Goal: Information Seeking & Learning: Learn about a topic

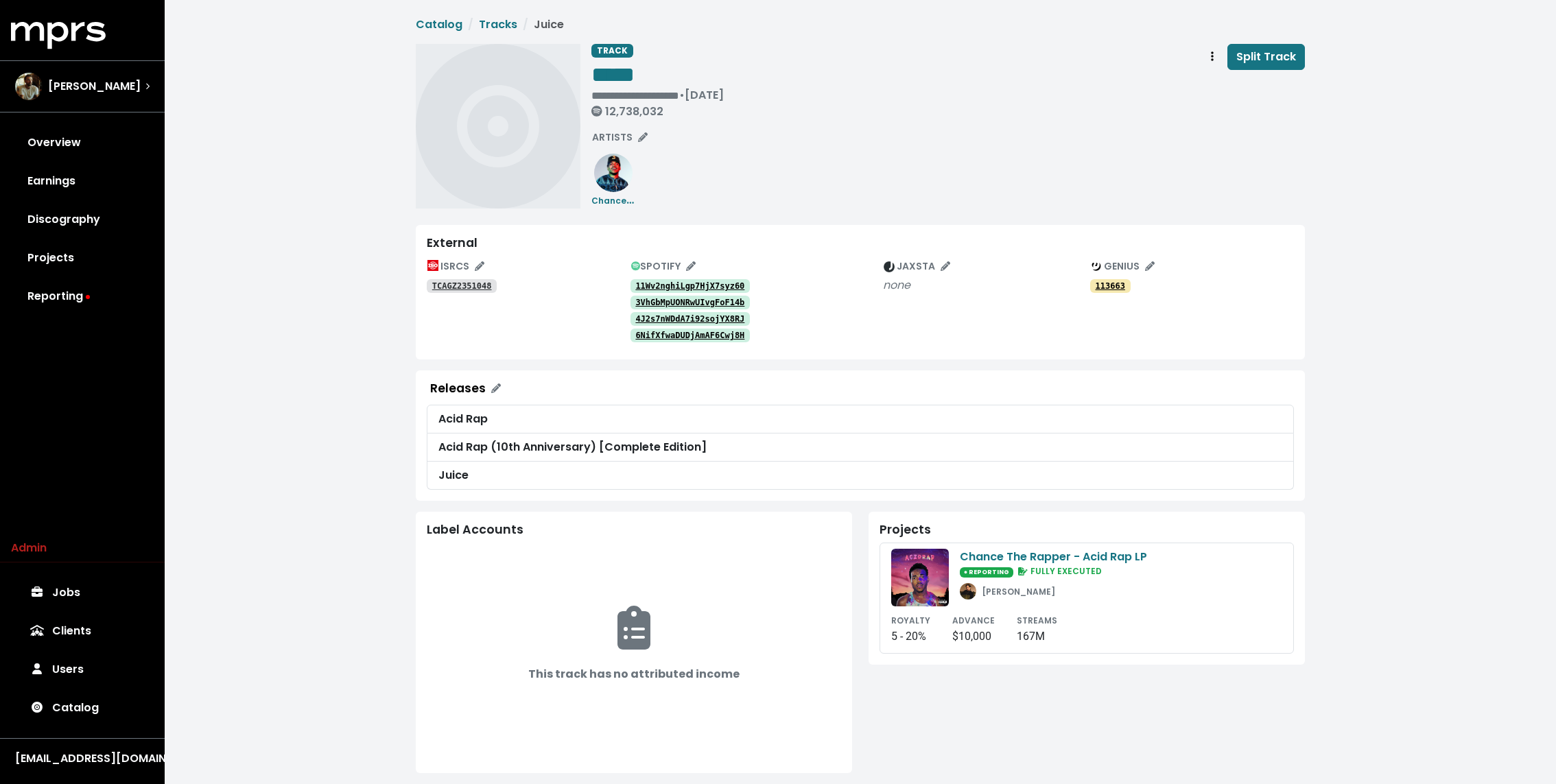
click at [470, 285] on tt "TCAGZ2351048" at bounding box center [462, 286] width 60 height 10
click at [698, 284] on tt "11Wv2nghiLgp7HjX7syz60" at bounding box center [691, 286] width 109 height 10
click at [697, 296] on link "3VhGbMpUONRwUIvgFoF14b" at bounding box center [691, 303] width 120 height 14
click at [693, 312] on link "4J2s7nWDdA7i92sojYX8RJ" at bounding box center [691, 319] width 120 height 14
click at [687, 329] on link "6NifXfwaDUDjAmAF6Cwj8H" at bounding box center [691, 336] width 120 height 14
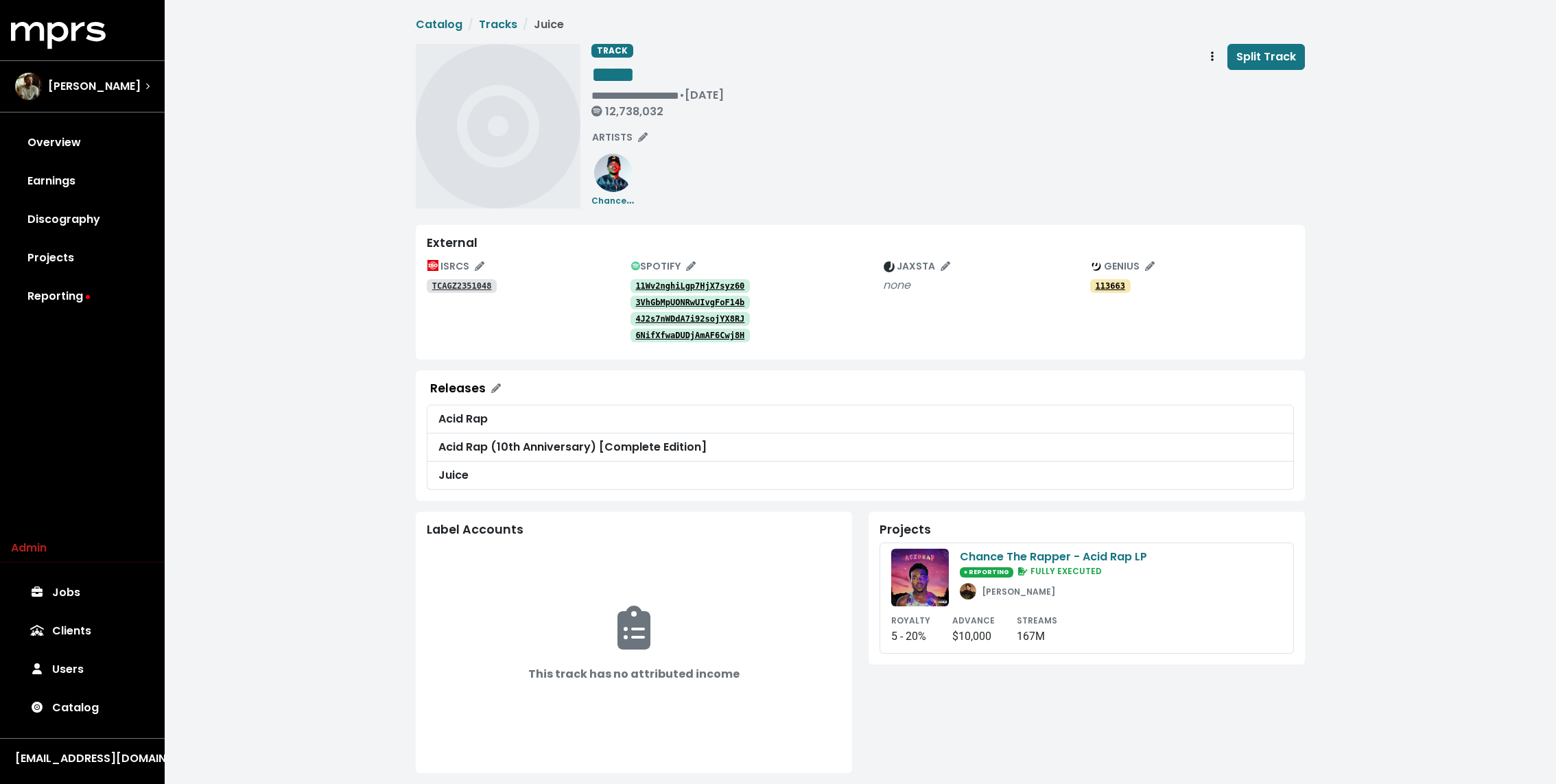
click at [1033, 206] on div "**********" at bounding box center [948, 126] width 714 height 165
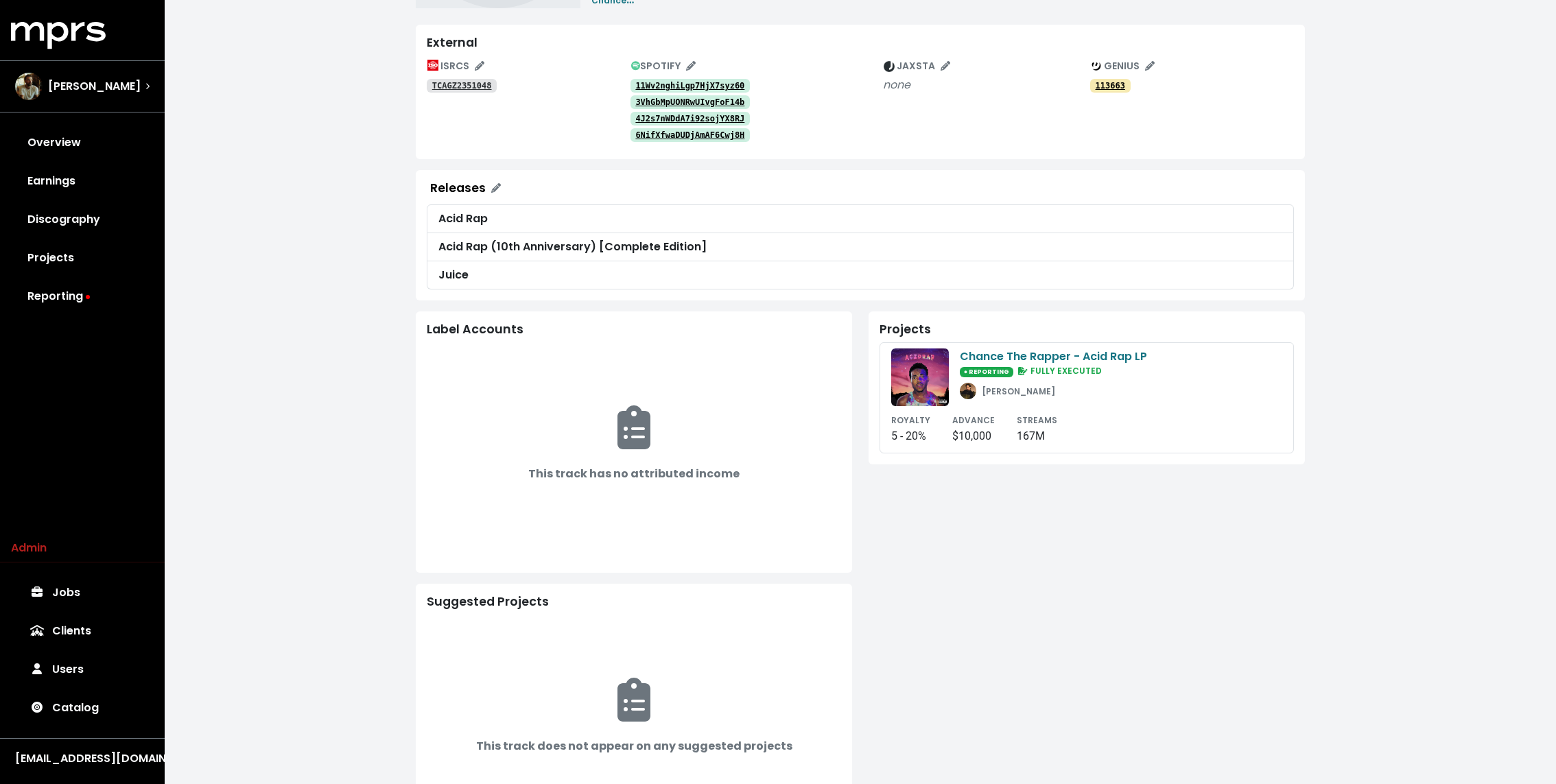
scroll to position [193, 0]
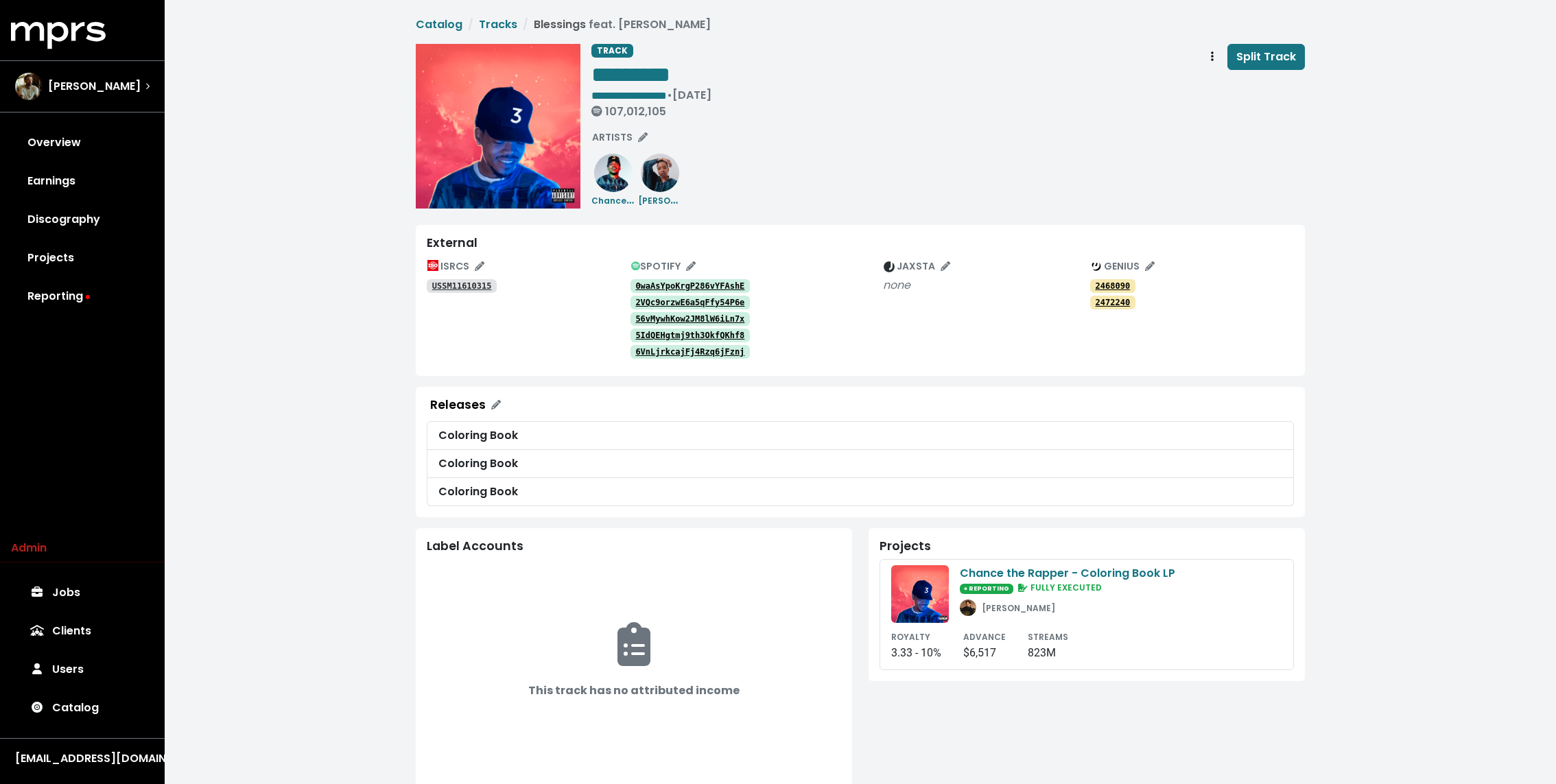
click at [672, 283] on tt "0waAsYpoKrgP286vYFAshE" at bounding box center [691, 286] width 109 height 10
click at [669, 298] on tt "2VQc9orzwE6a5qFfy54P6e" at bounding box center [691, 303] width 109 height 10
click at [668, 310] on div "56vMywhKow2JM8lW6iLn7x" at bounding box center [757, 318] width 253 height 17
click at [668, 312] on link "56vMywhKow2JM8lW6iLn7x" at bounding box center [691, 319] width 120 height 14
click at [662, 333] on tt "5IdQEHgtmj9th3OkfQKhf8" at bounding box center [691, 336] width 109 height 10
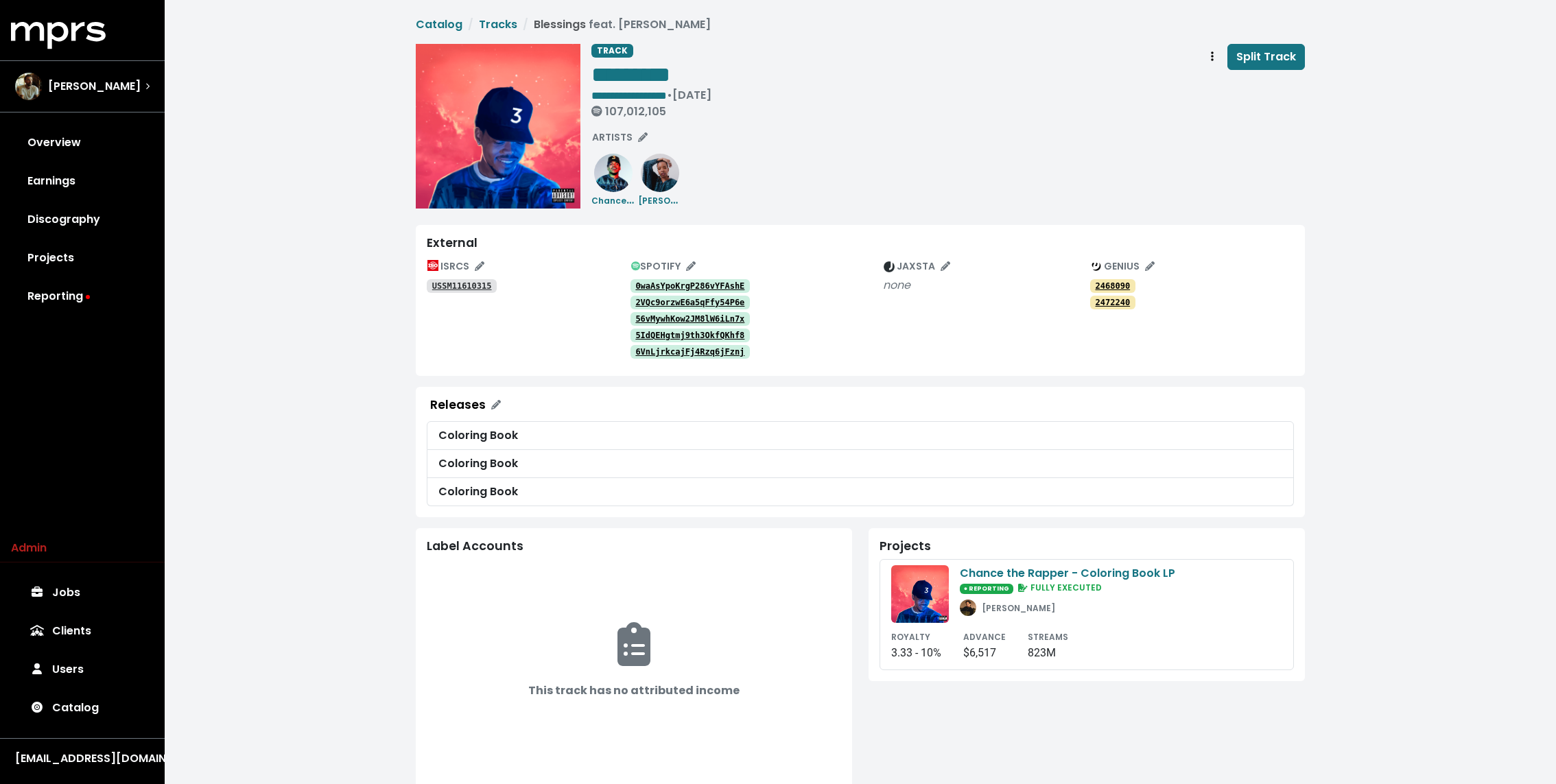
click at [661, 348] on tt "6VnLjrkcajFj4Rzq6jFznj" at bounding box center [691, 351] width 109 height 10
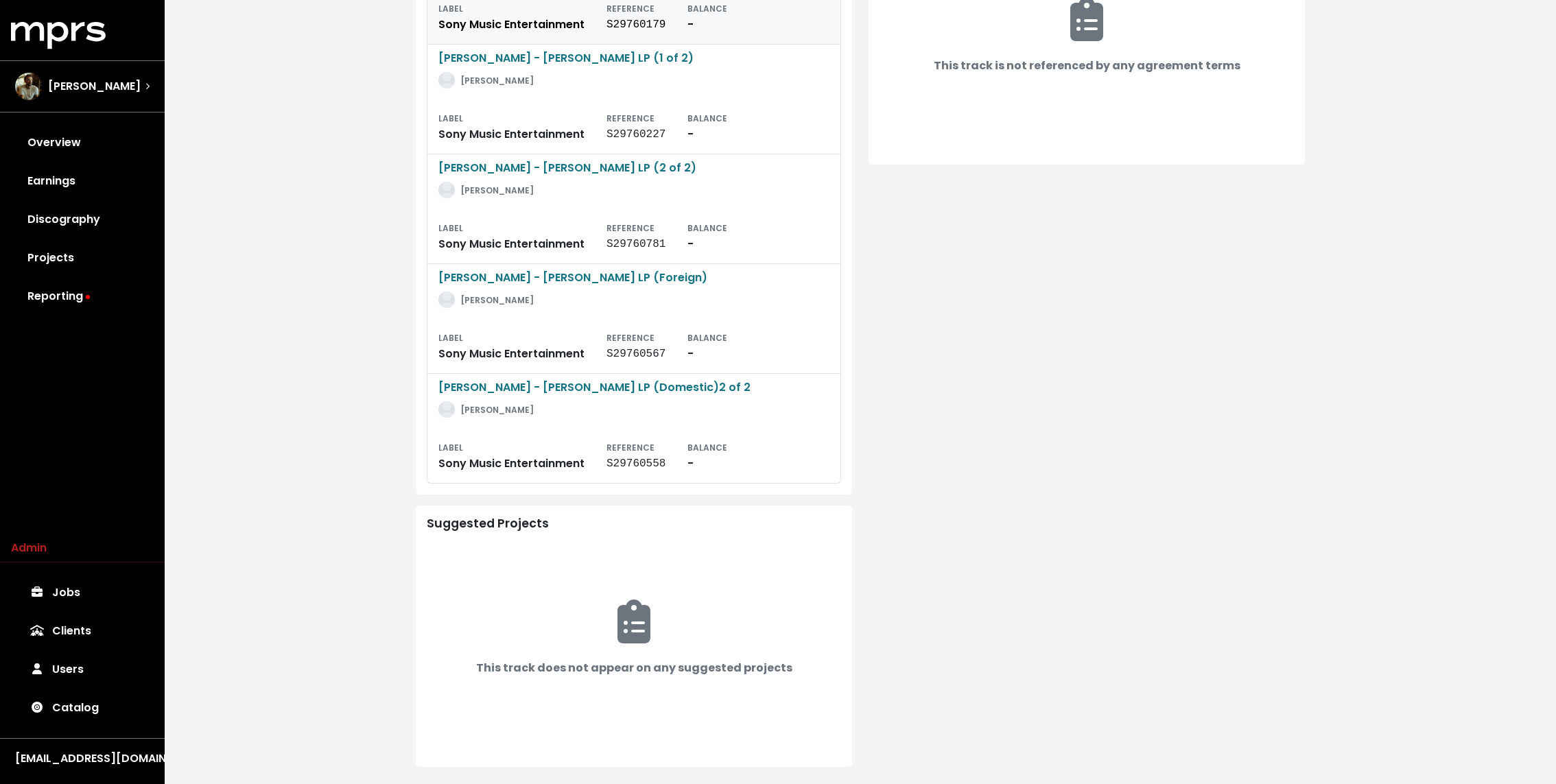
scroll to position [537, 0]
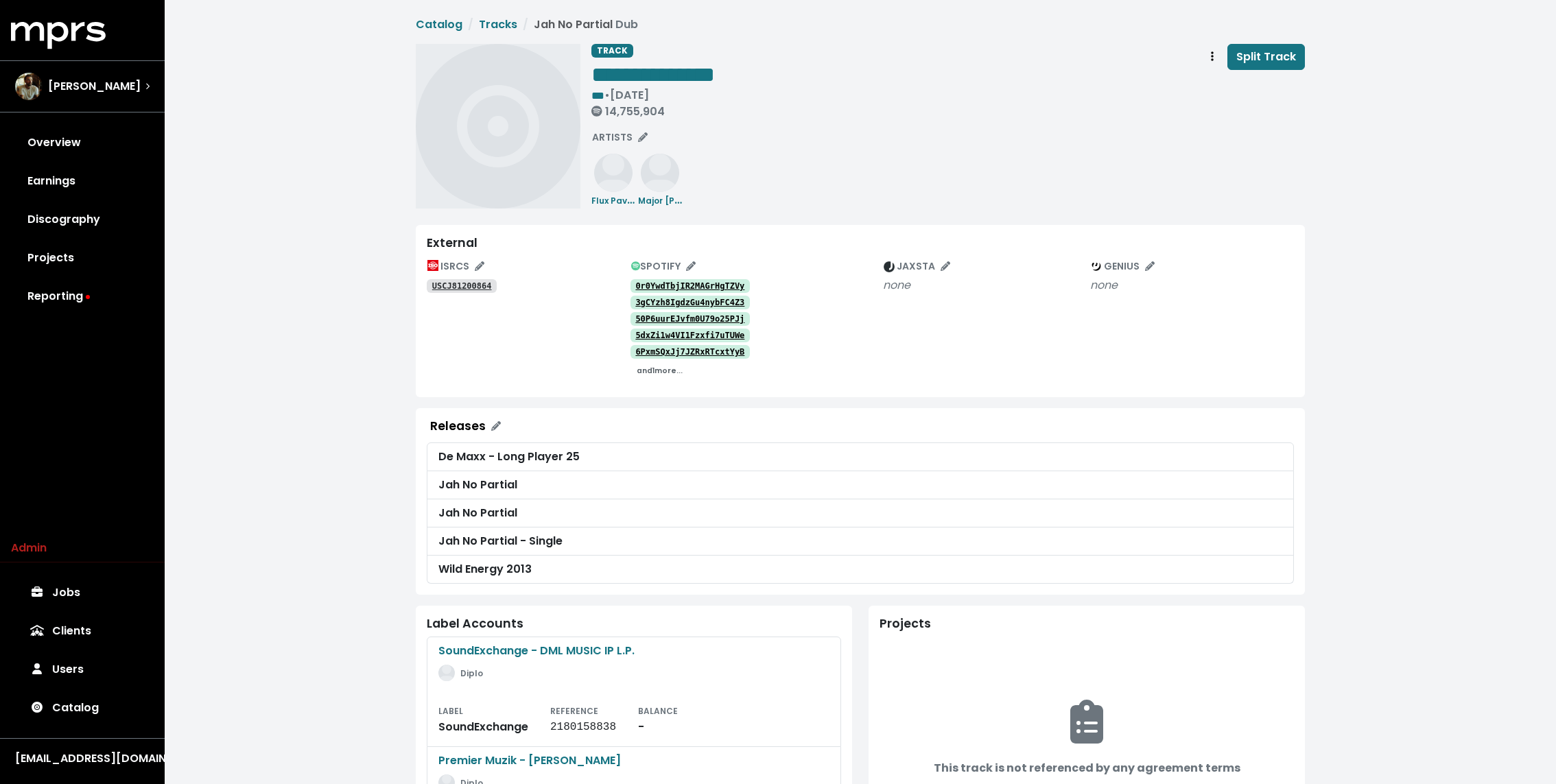
click at [655, 375] on small "and 1 more..." at bounding box center [659, 370] width 46 height 11
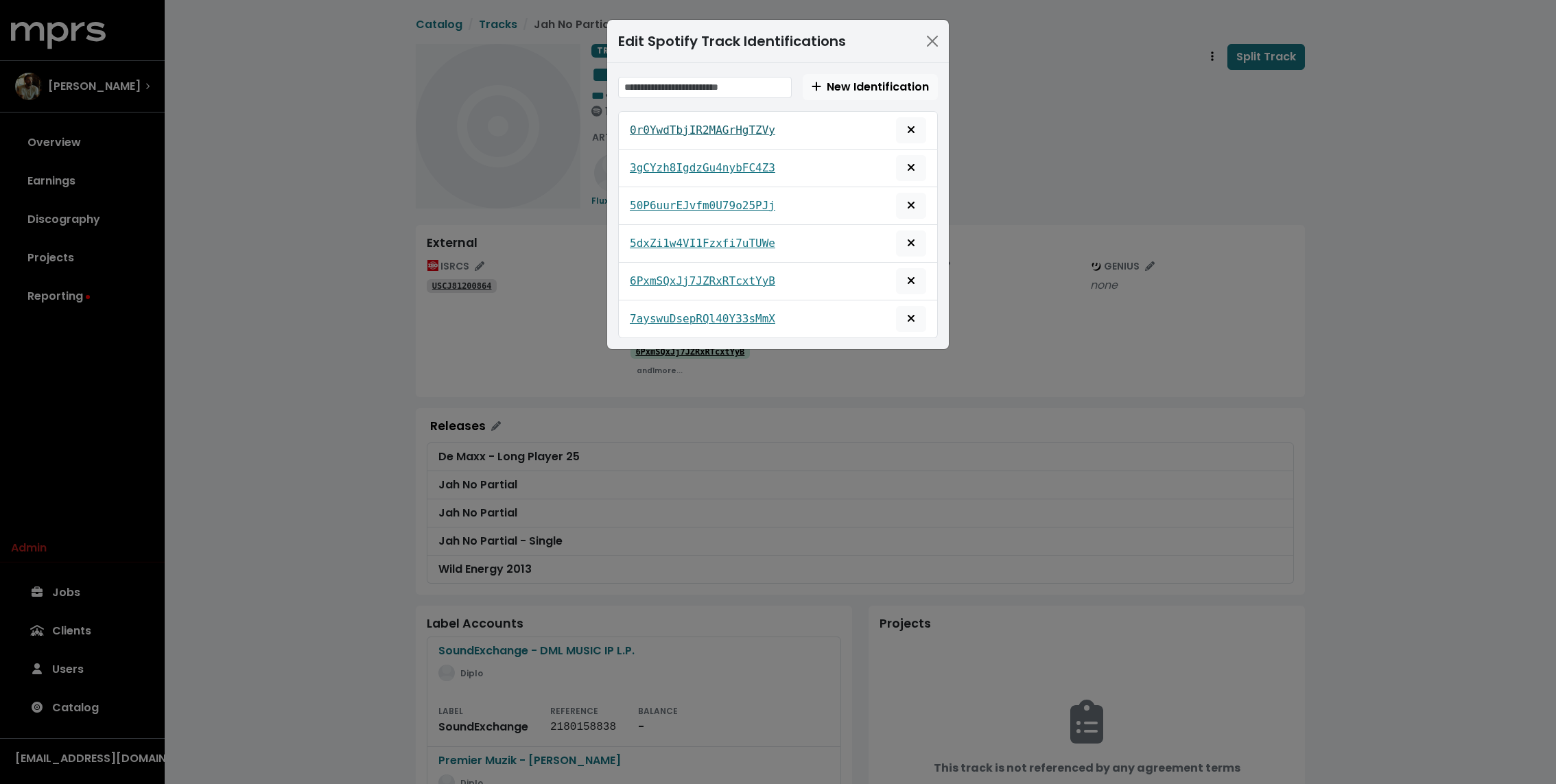
click at [663, 133] on tt "0r0YwdTbjIR2MAGrHgTZVy" at bounding box center [702, 129] width 146 height 13
click at [661, 169] on tt "3gCYzh8IgdzGu4nybFC4Z3" at bounding box center [702, 167] width 146 height 13
click at [661, 197] on link "50P6uurEJvfm0U79o25PJj" at bounding box center [702, 205] width 146 height 17
click at [661, 243] on tt "5dxZi1w4VI1Fzxfi7uTUWe" at bounding box center [702, 242] width 146 height 13
click at [661, 274] on tt "6PxmSQxJj7JZRxRTcxtYyB" at bounding box center [702, 280] width 146 height 13
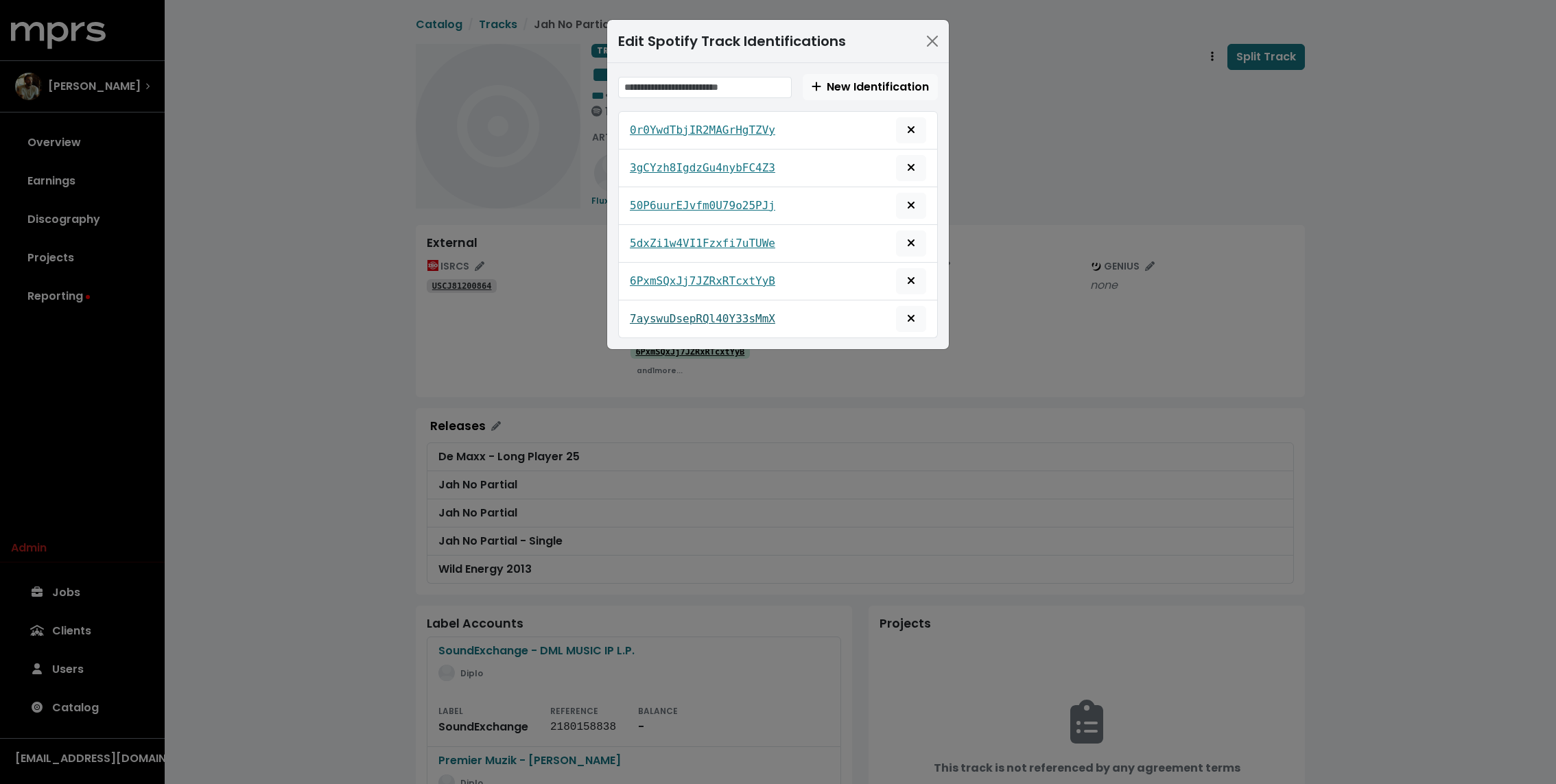
click at [661, 317] on tt "7ayswuDsepRQl40Y33sMmX" at bounding box center [702, 318] width 146 height 13
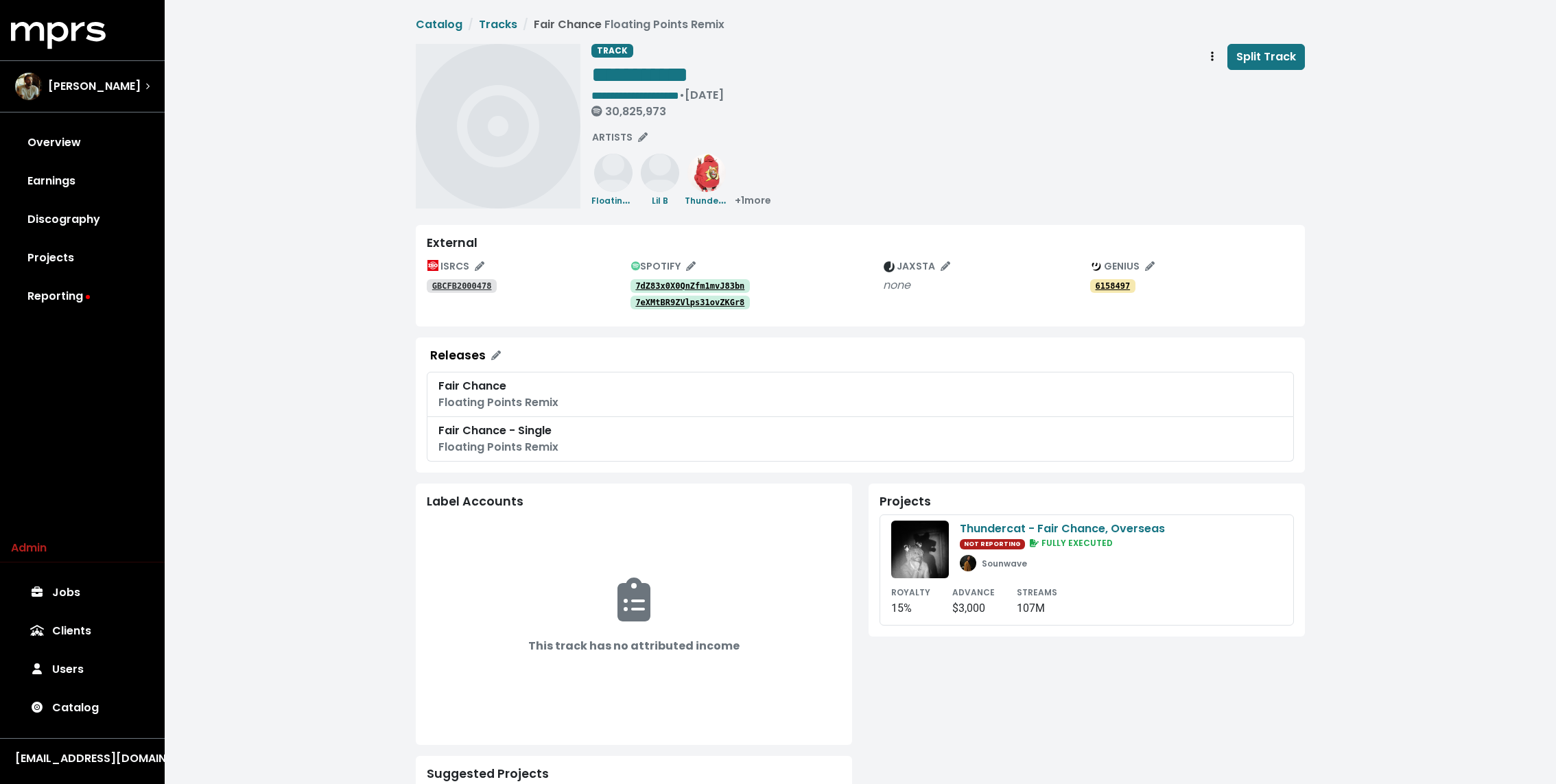
click at [680, 282] on tt "7dZ83x0X0QnZfm1mvJ83bn" at bounding box center [691, 286] width 109 height 10
click at [672, 298] on tt "7eXMtBR9ZVlps31ovZKGr8" at bounding box center [691, 303] width 109 height 10
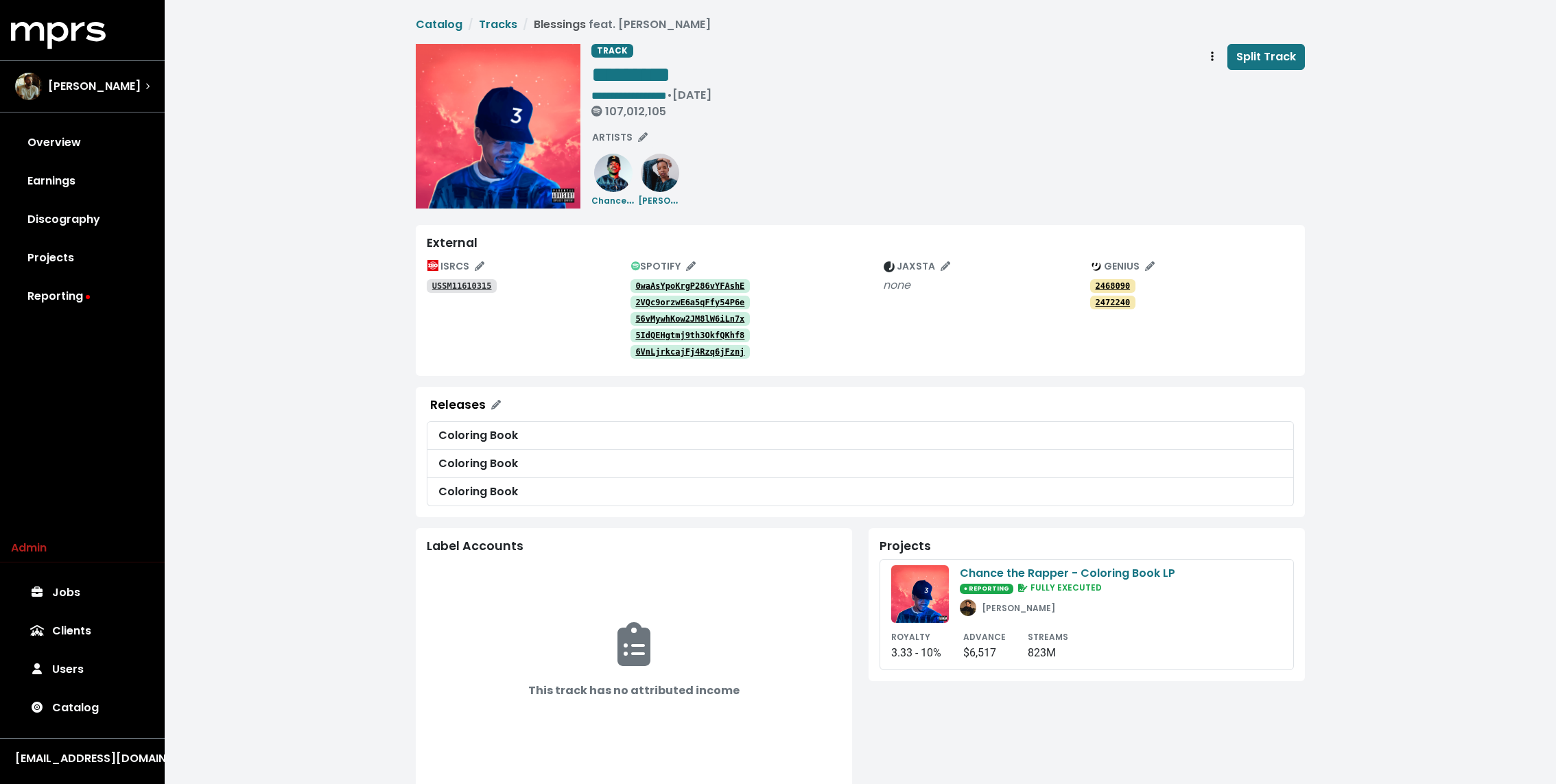
click at [663, 281] on tt "0waAsYpoKrgP286vYFAshE" at bounding box center [691, 286] width 109 height 10
click at [663, 299] on tt "2VQc9orzwE6a5qFfy54P6e" at bounding box center [691, 303] width 109 height 10
click at [663, 312] on link "56vMywhKow2JM8lW6iLn7x" at bounding box center [691, 319] width 120 height 14
click at [663, 331] on tt "5IdQEHgtmj9th3OkfQKhf8" at bounding box center [691, 336] width 109 height 10
click at [656, 348] on tt "6VnLjrkcajFj4Rzq6jFznj" at bounding box center [691, 351] width 109 height 10
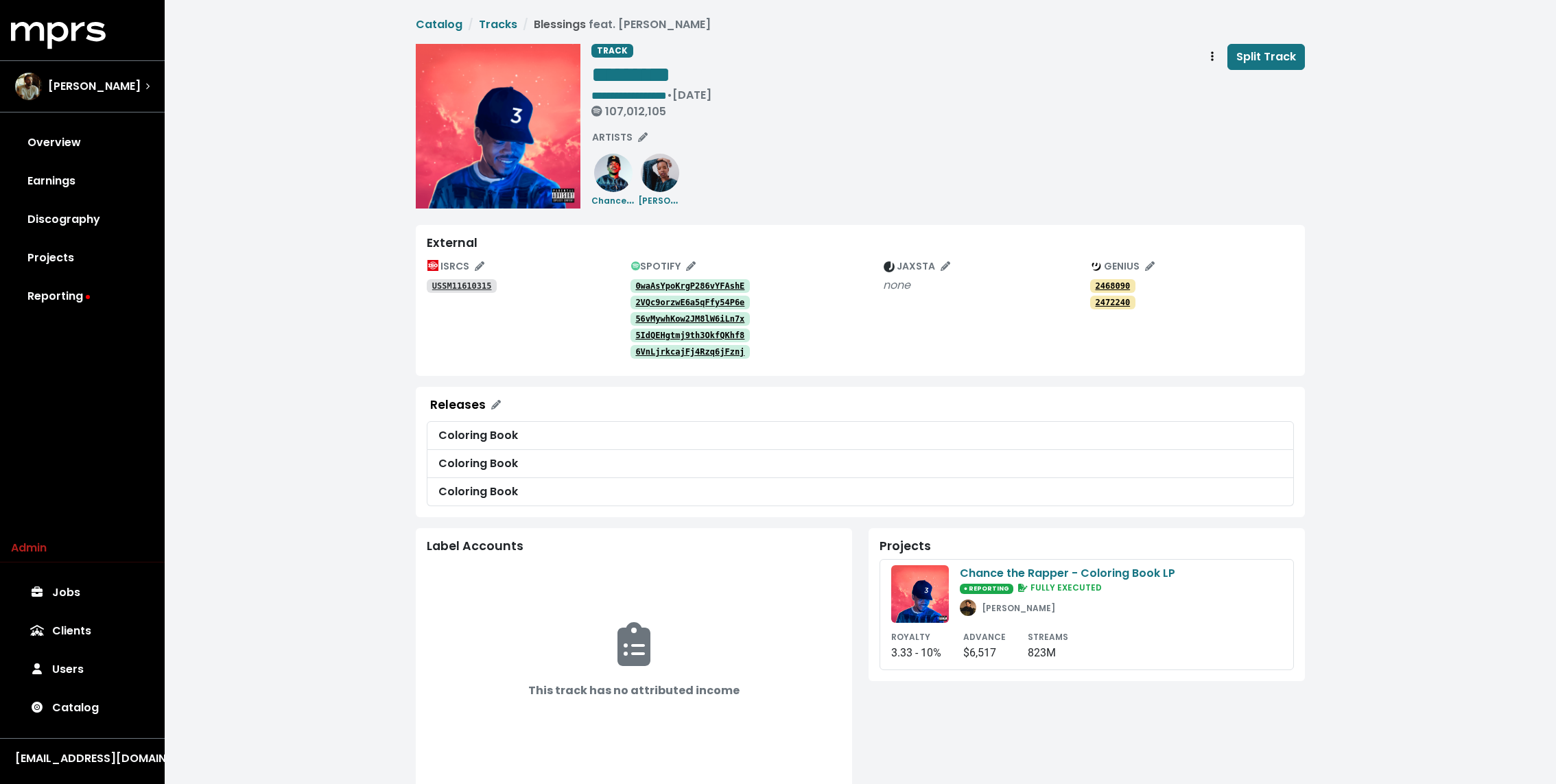
click at [656, 283] on tt "0waAsYpoKrgP286vYFAshE" at bounding box center [691, 286] width 109 height 10
click at [656, 296] on link "2VQc9orzwE6a5qFfy54P6e" at bounding box center [691, 303] width 120 height 14
click at [653, 314] on tt "56vMywhKow2JM8lW6iLn7x" at bounding box center [691, 319] width 109 height 10
click at [653, 326] on div "5IdQEHgtmj9th3OkfQKhf8" at bounding box center [757, 334] width 253 height 17
